Goal: Find specific page/section: Find specific page/section

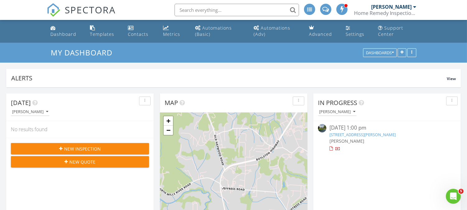
click at [238, 10] on input "text" at bounding box center [236, 10] width 124 height 12
type input "crews"
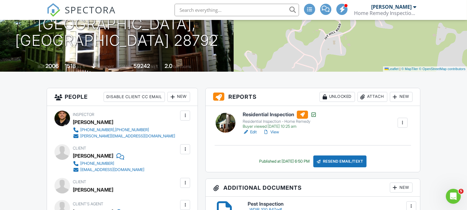
scroll to position [102, 0]
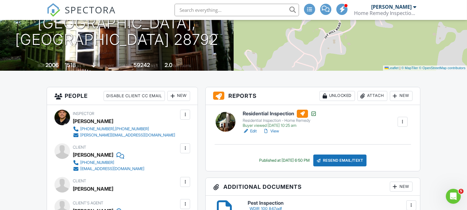
click at [274, 130] on link "View" at bounding box center [271, 131] width 16 height 6
